Goal: Navigation & Orientation: Find specific page/section

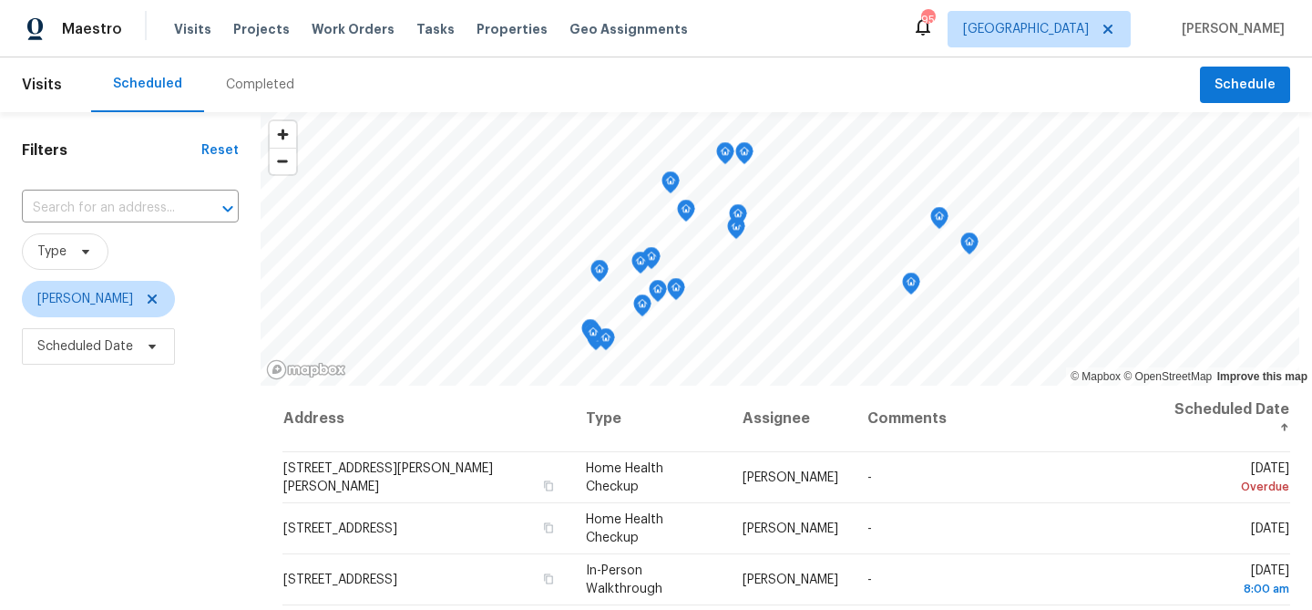
scroll to position [215, 0]
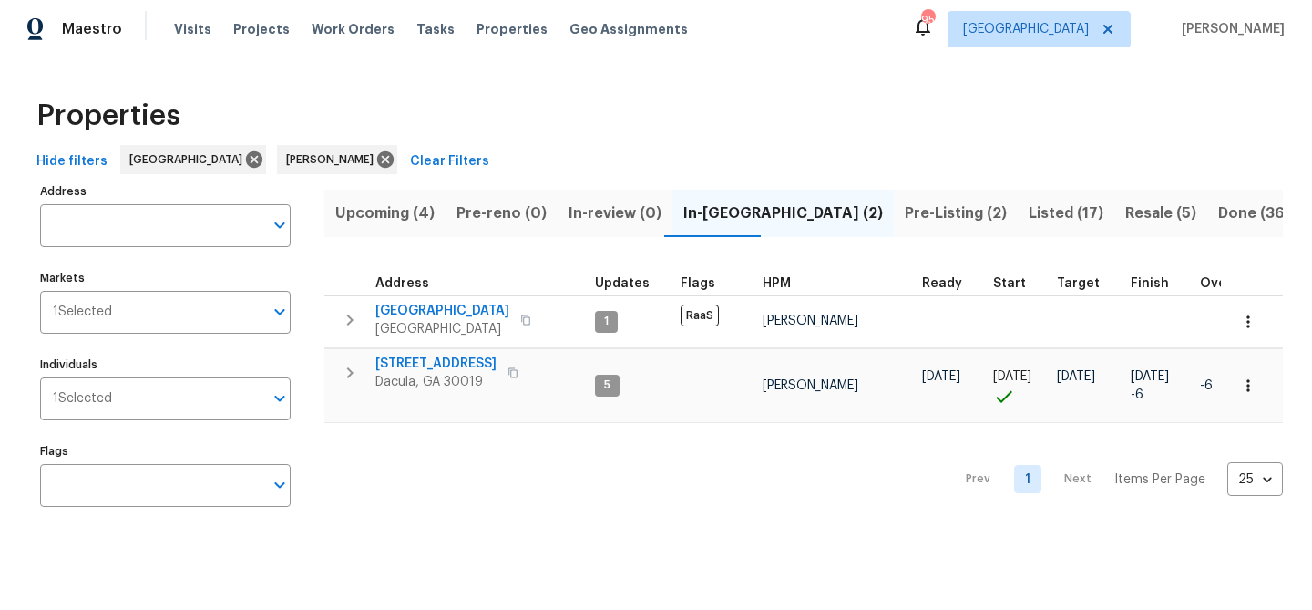
click at [357, 219] on span "Upcoming (4)" at bounding box center [384, 213] width 99 height 26
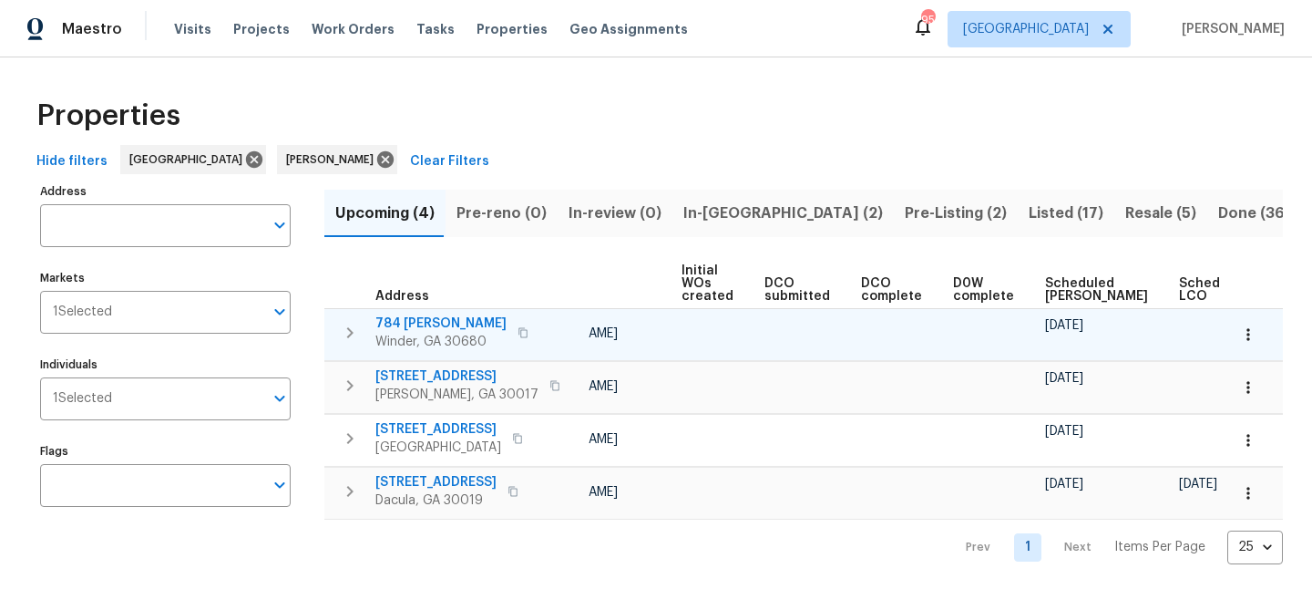
scroll to position [0, 200]
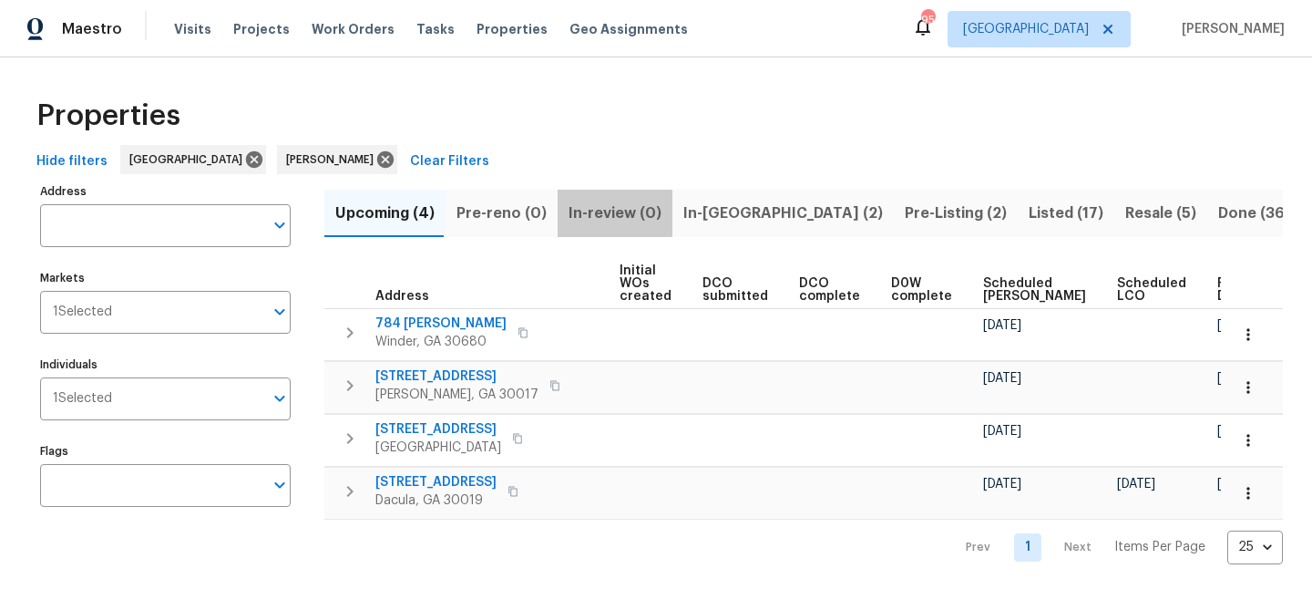
click at [662, 216] on button "In-review (0)" at bounding box center [615, 213] width 115 height 47
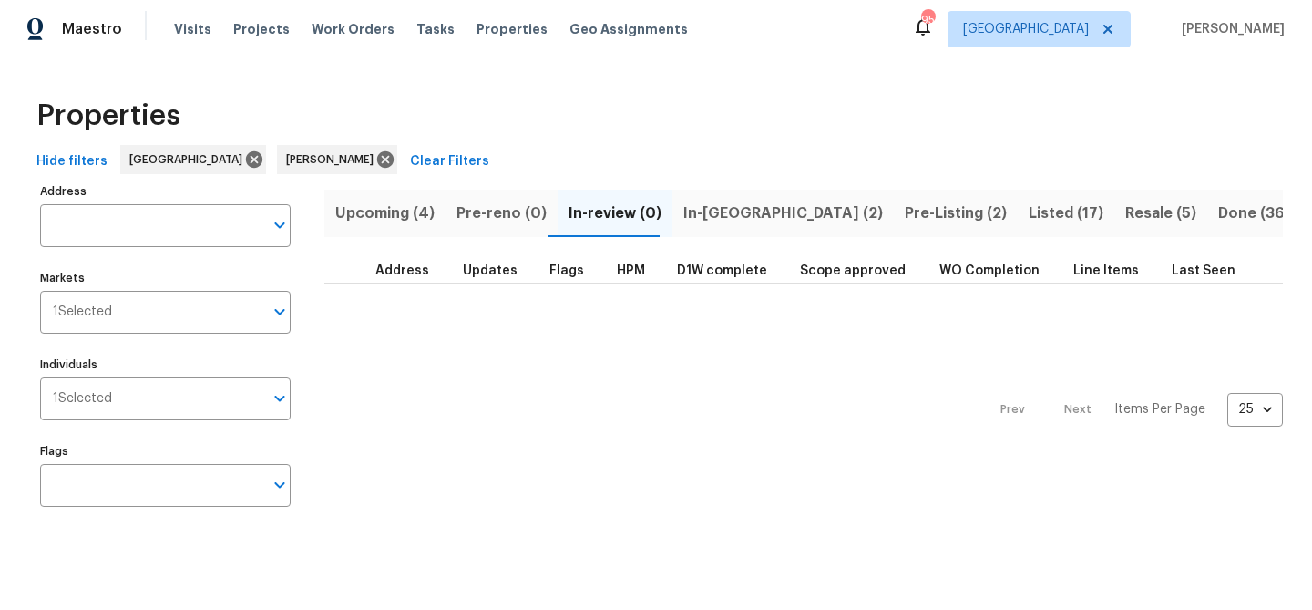
click at [684, 213] on span "In-[GEOGRAPHIC_DATA] (2)" at bounding box center [783, 213] width 200 height 26
